Goal: Task Accomplishment & Management: Use online tool/utility

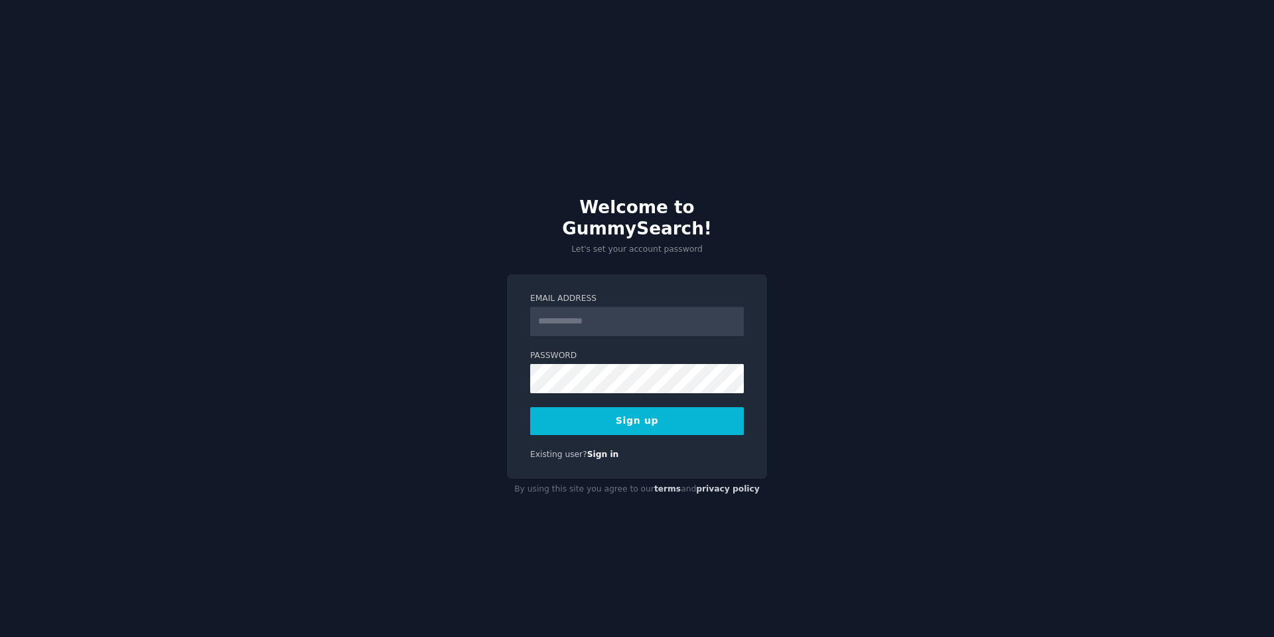
click at [575, 307] on input "Email Address" at bounding box center [637, 321] width 214 height 29
type input "**********"
click at [495, 370] on div "**********" at bounding box center [637, 318] width 1274 height 637
click at [622, 414] on button "Sign up" at bounding box center [637, 421] width 214 height 28
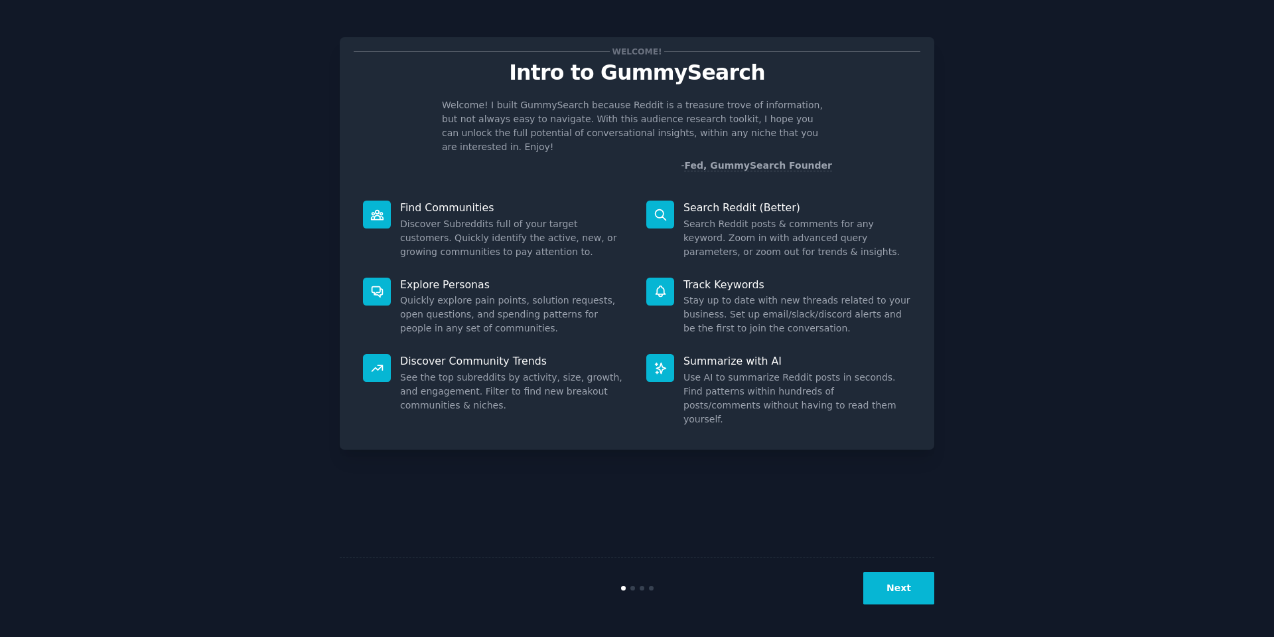
click at [896, 581] on button "Next" at bounding box center [899, 587] width 71 height 33
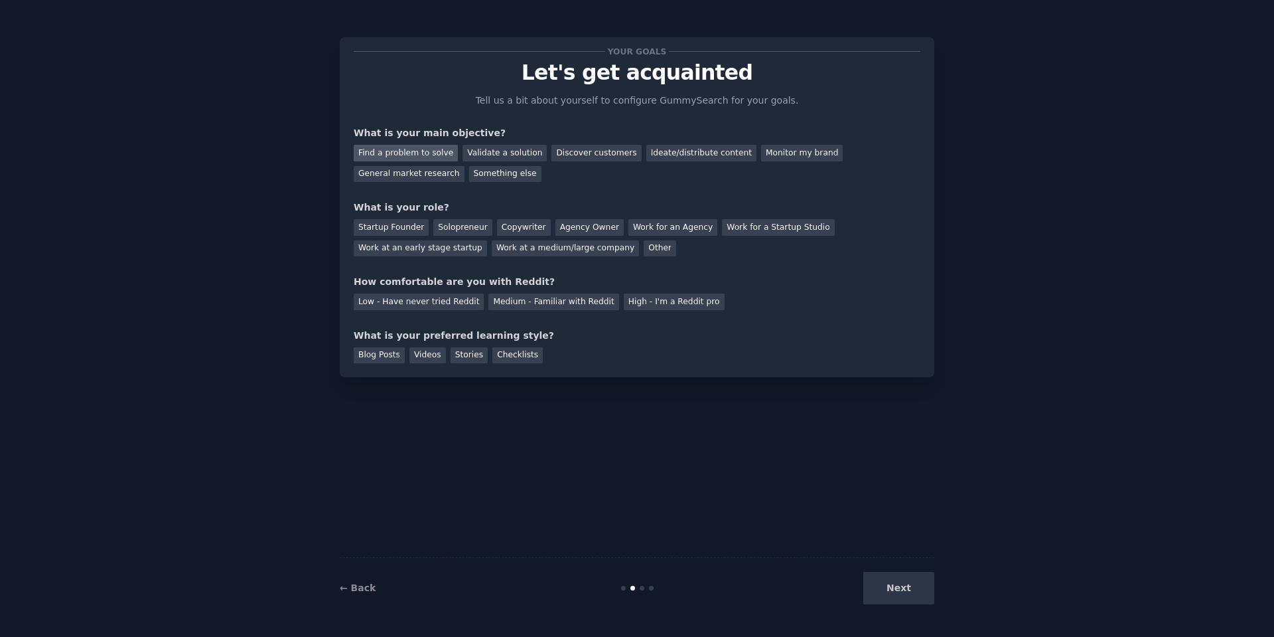
click at [420, 156] on div "Find a problem to solve" at bounding box center [406, 153] width 104 height 17
click at [558, 146] on div "Discover customers" at bounding box center [597, 153] width 90 height 17
click at [421, 148] on div "Find a problem to solve" at bounding box center [406, 153] width 104 height 17
click at [446, 228] on div "Solopreneur" at bounding box center [462, 227] width 58 height 17
click at [500, 298] on div "Medium - Familiar with Reddit" at bounding box center [554, 301] width 130 height 17
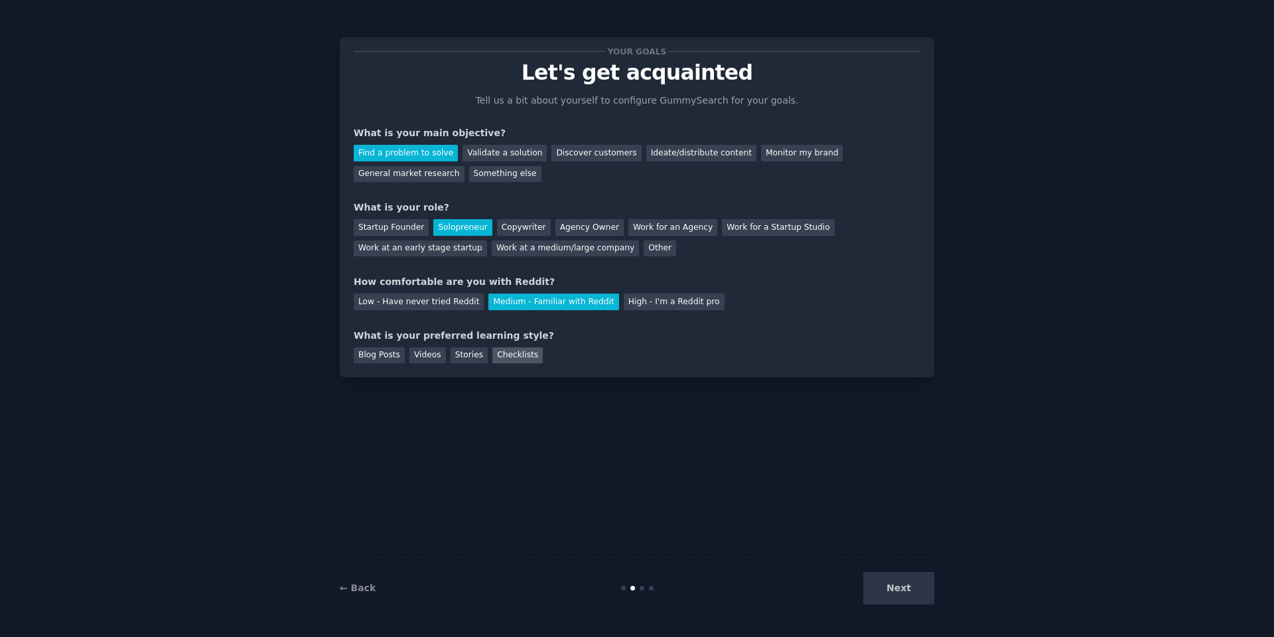
click at [500, 359] on div "Checklists" at bounding box center [518, 355] width 50 height 17
click at [913, 590] on button "Next" at bounding box center [899, 587] width 71 height 33
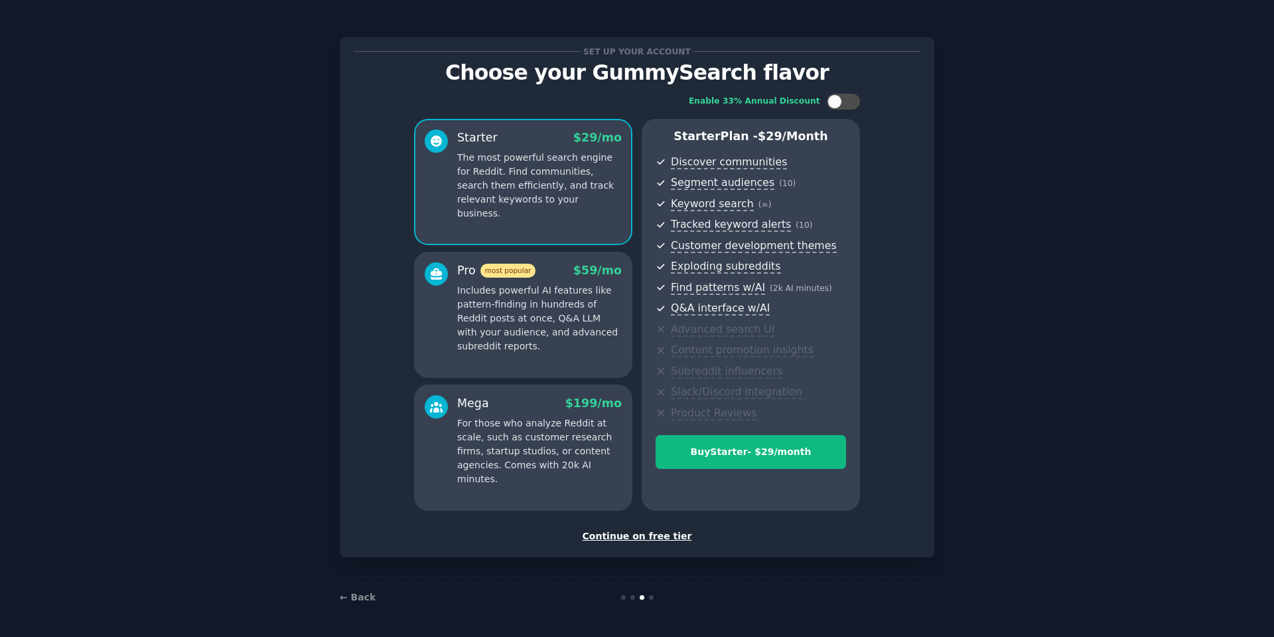
click at [630, 532] on div "Continue on free tier" at bounding box center [637, 536] width 567 height 14
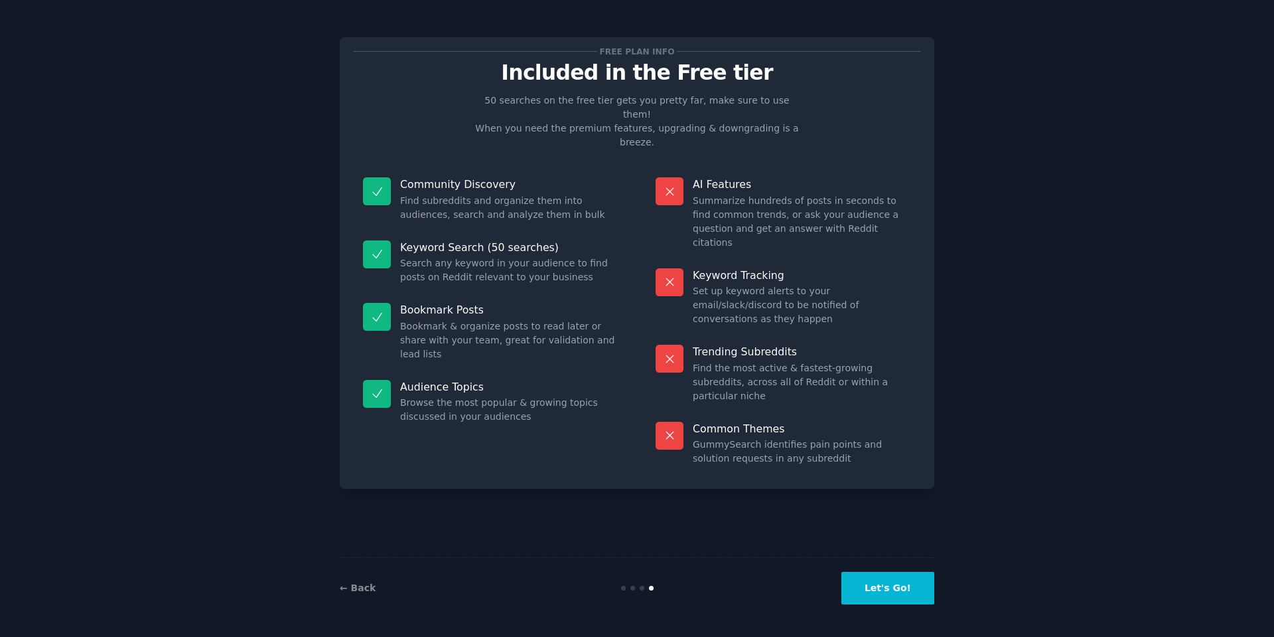
click at [890, 587] on button "Let's Go!" at bounding box center [888, 587] width 93 height 33
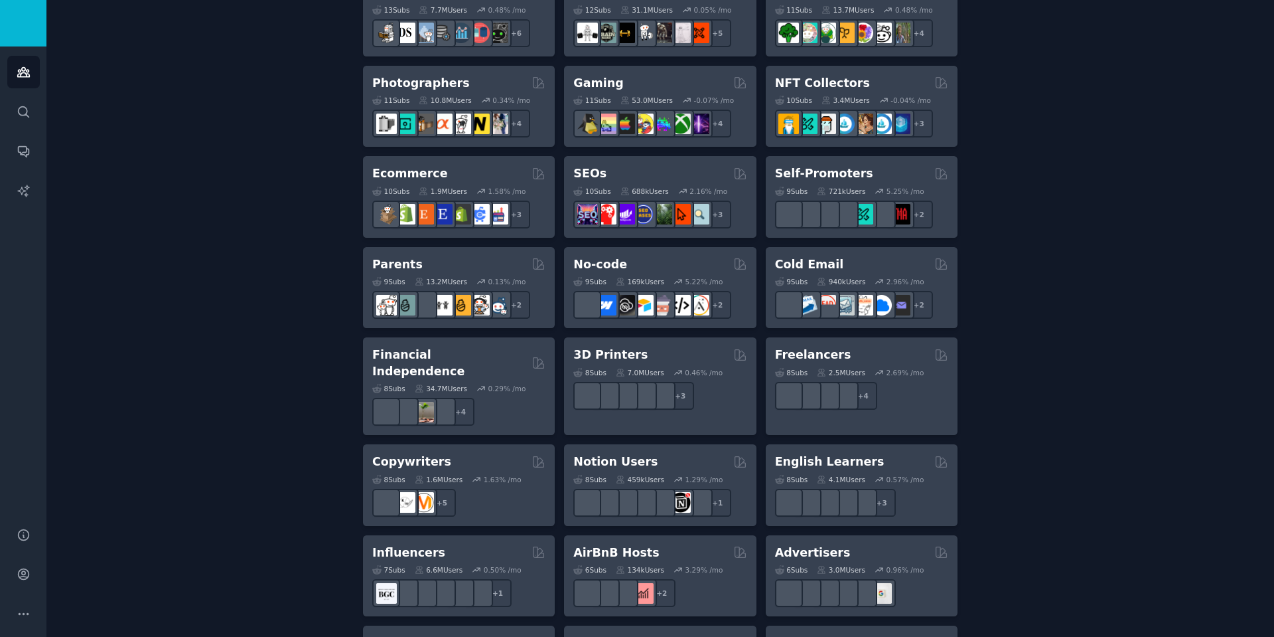
scroll to position [686, 0]
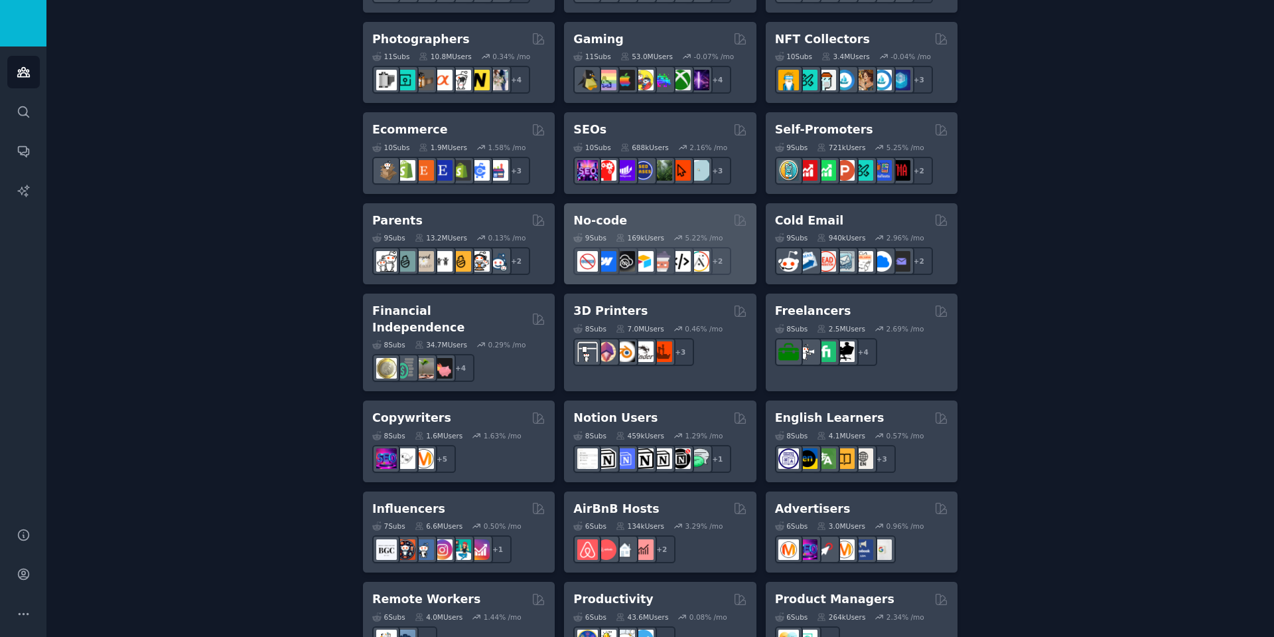
click at [648, 215] on div "No-code" at bounding box center [659, 220] width 173 height 17
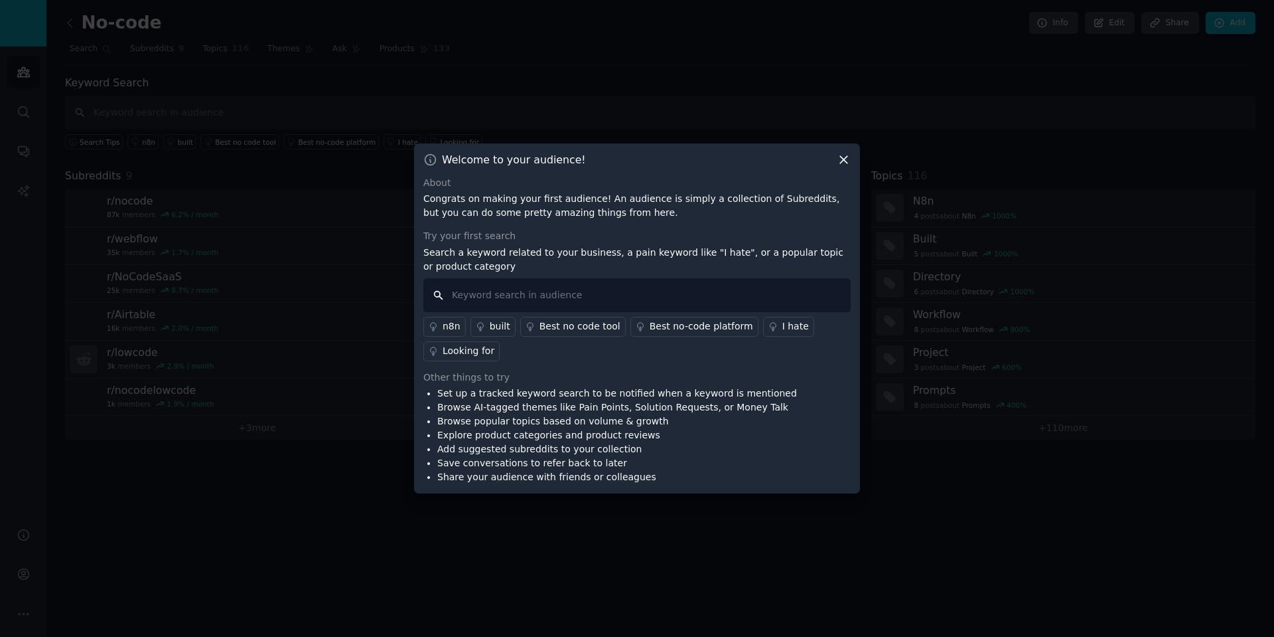
click at [522, 296] on input "text" at bounding box center [636, 295] width 427 height 34
click at [783, 331] on div "I hate" at bounding box center [796, 326] width 27 height 14
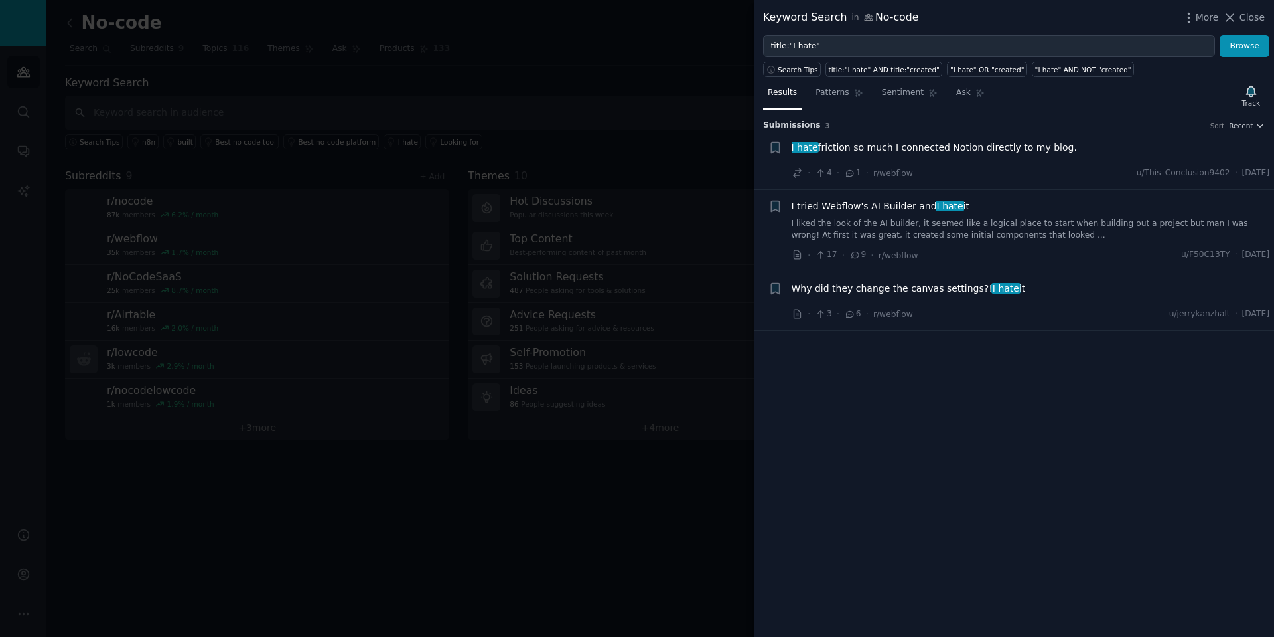
click at [889, 58] on div "Search Tips title:"I hate" AND title:"created" "I hate" OR "created" "I hate" A…" at bounding box center [1014, 67] width 520 height 20
click at [877, 74] on div "title:"I hate" AND title:"created"" at bounding box center [884, 69] width 111 height 9
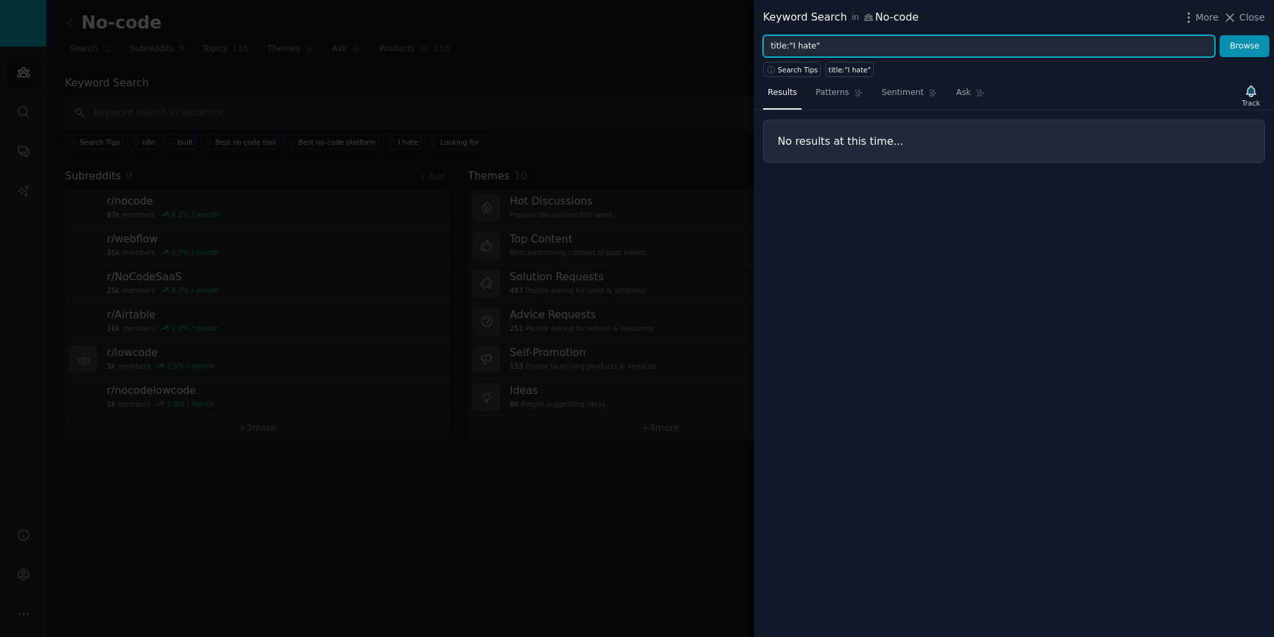
drag, startPoint x: 812, startPoint y: 40, endPoint x: 895, endPoint y: 45, distance: 83.8
click at [895, 45] on input "title:"I hate"" at bounding box center [989, 46] width 452 height 23
type input "title:"I hate""
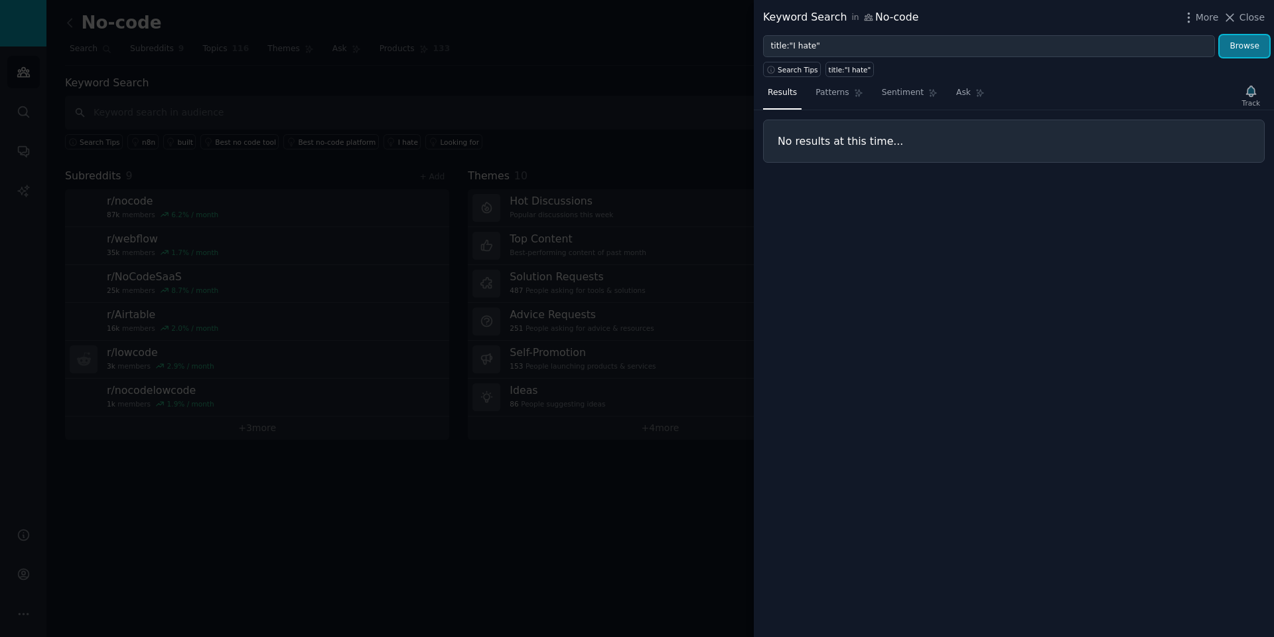
click at [1252, 43] on button "Browse" at bounding box center [1245, 46] width 50 height 23
